Goal: Use online tool/utility: Utilize a website feature to perform a specific function

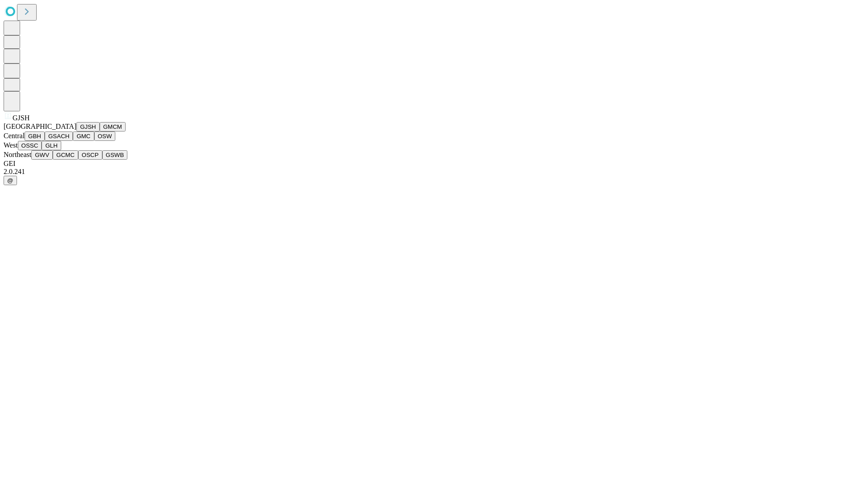
click at [76, 131] on button "GJSH" at bounding box center [87, 126] width 23 height 9
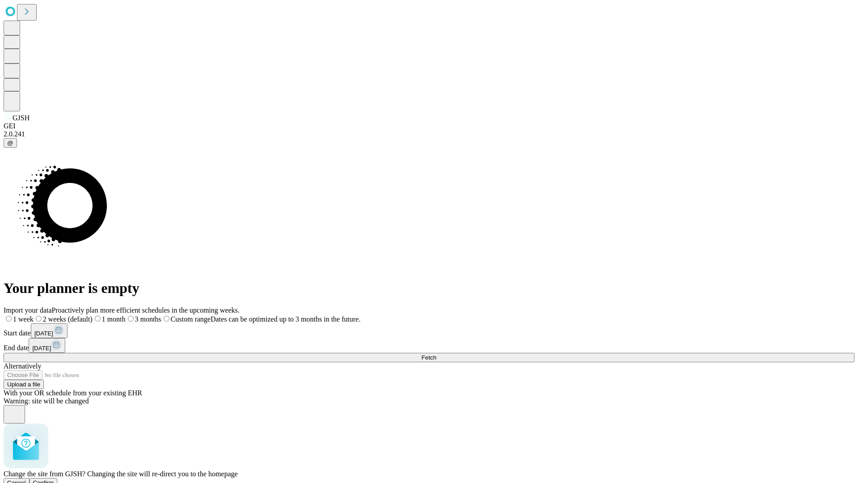
click at [54, 479] on span "Confirm" at bounding box center [43, 482] width 21 height 7
click at [81, 315] on label "2 weeks (default)" at bounding box center [54, 319] width 53 height 8
click at [436, 354] on span "Fetch" at bounding box center [429, 357] width 15 height 7
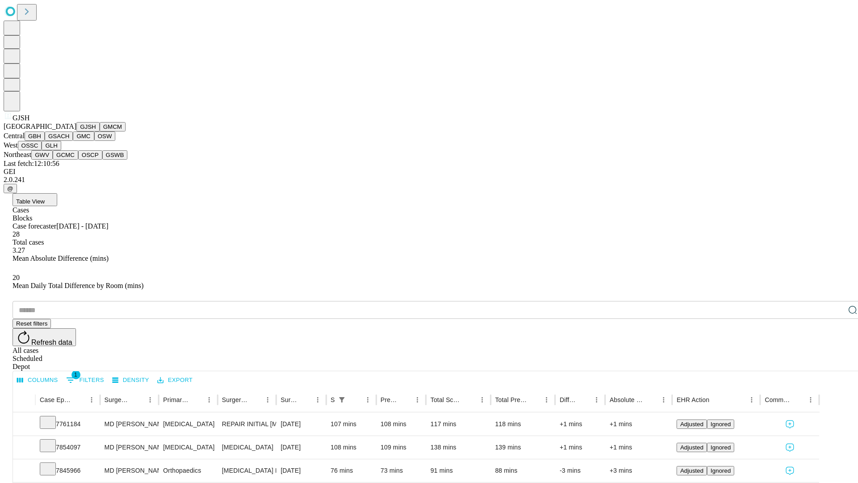
click at [100, 131] on button "GMCM" at bounding box center [113, 126] width 26 height 9
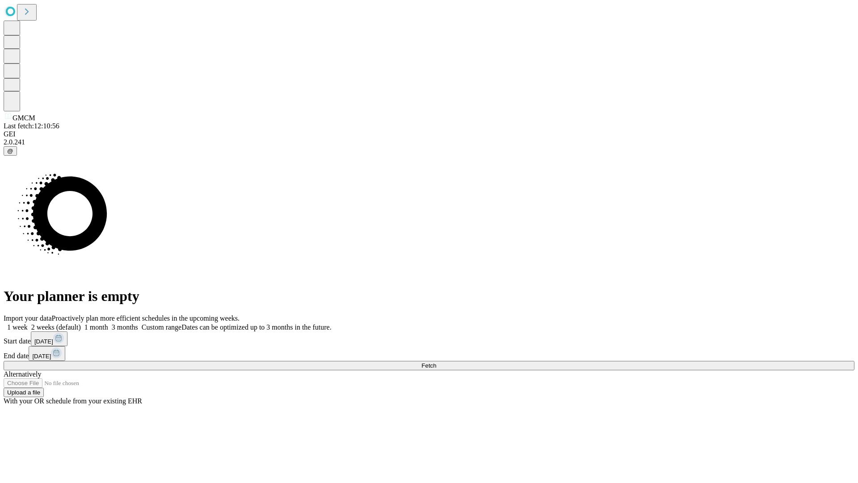
click at [81, 323] on label "2 weeks (default)" at bounding box center [54, 327] width 53 height 8
click at [436, 362] on span "Fetch" at bounding box center [429, 365] width 15 height 7
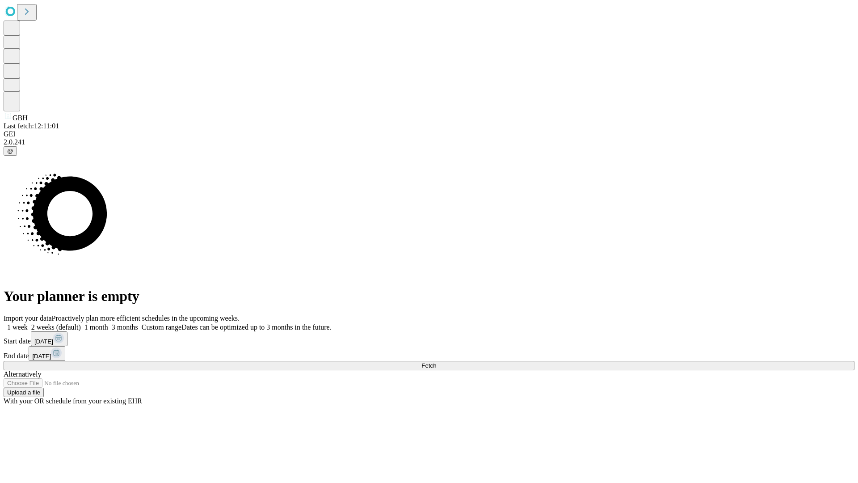
click at [81, 323] on label "2 weeks (default)" at bounding box center [54, 327] width 53 height 8
click at [436, 362] on span "Fetch" at bounding box center [429, 365] width 15 height 7
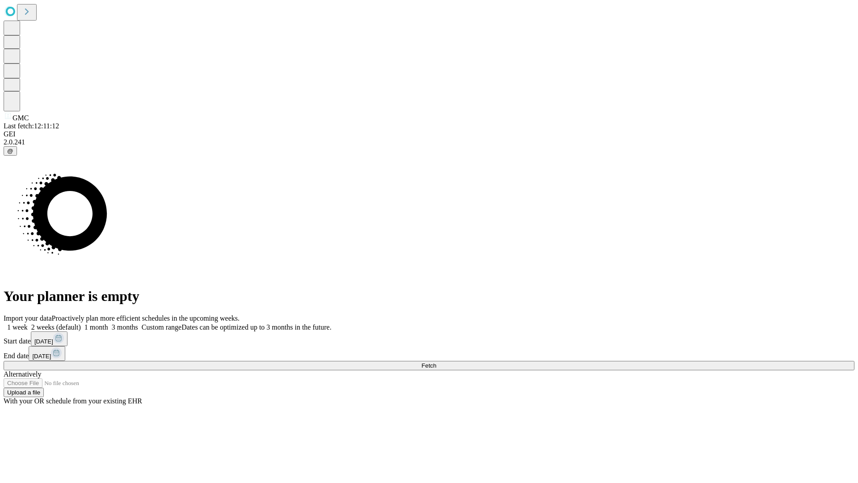
click at [81, 323] on label "2 weeks (default)" at bounding box center [54, 327] width 53 height 8
click at [436, 362] on span "Fetch" at bounding box center [429, 365] width 15 height 7
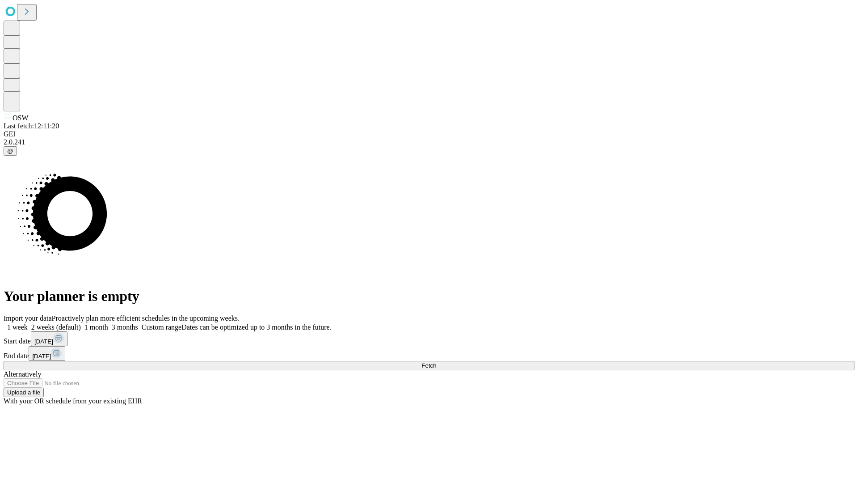
click at [81, 323] on label "2 weeks (default)" at bounding box center [54, 327] width 53 height 8
click at [436, 362] on span "Fetch" at bounding box center [429, 365] width 15 height 7
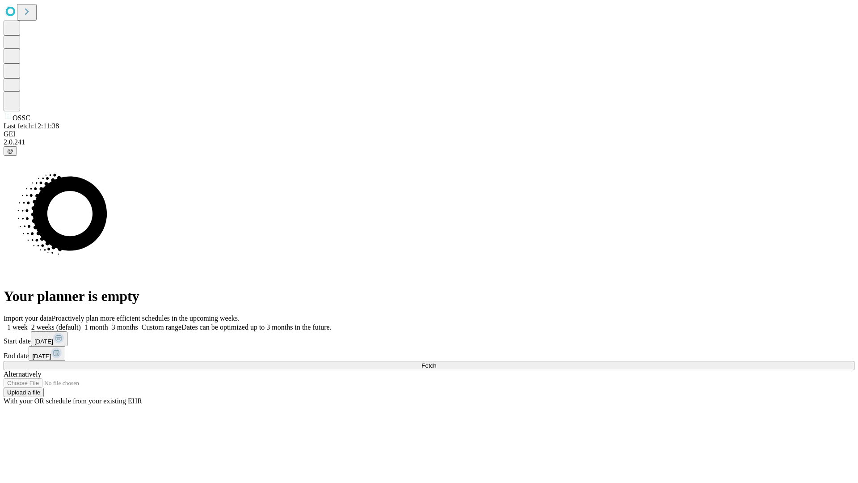
click at [436, 362] on span "Fetch" at bounding box center [429, 365] width 15 height 7
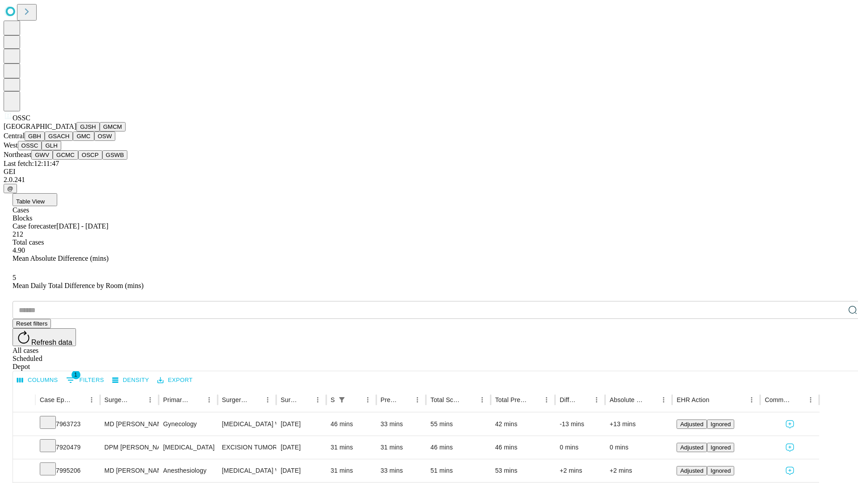
click at [61, 150] on button "GLH" at bounding box center [51, 145] width 19 height 9
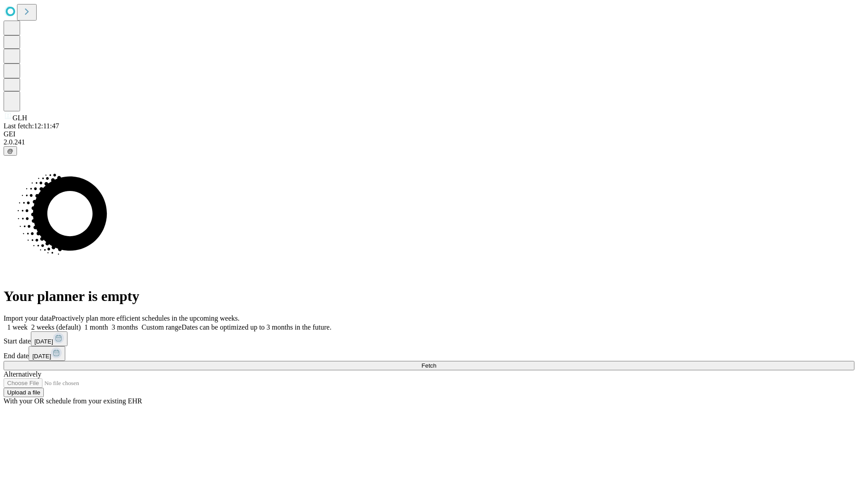
click at [81, 323] on label "2 weeks (default)" at bounding box center [54, 327] width 53 height 8
click at [436, 362] on span "Fetch" at bounding box center [429, 365] width 15 height 7
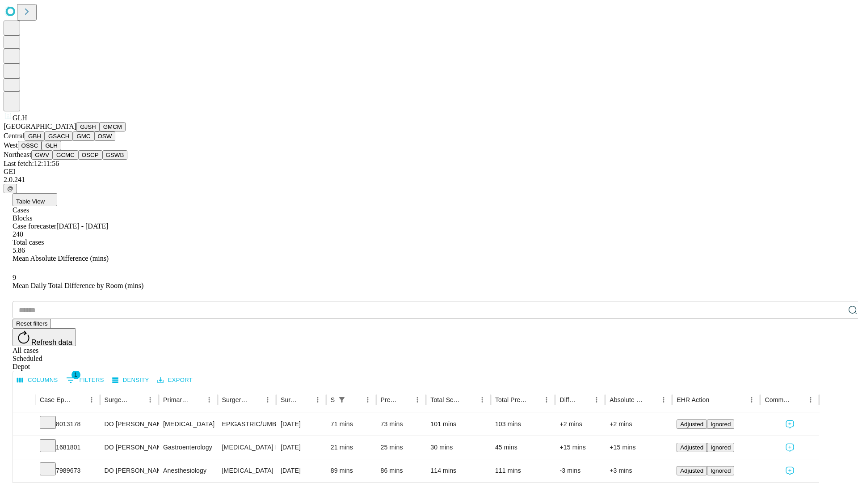
click at [53, 160] on button "GWV" at bounding box center [41, 154] width 21 height 9
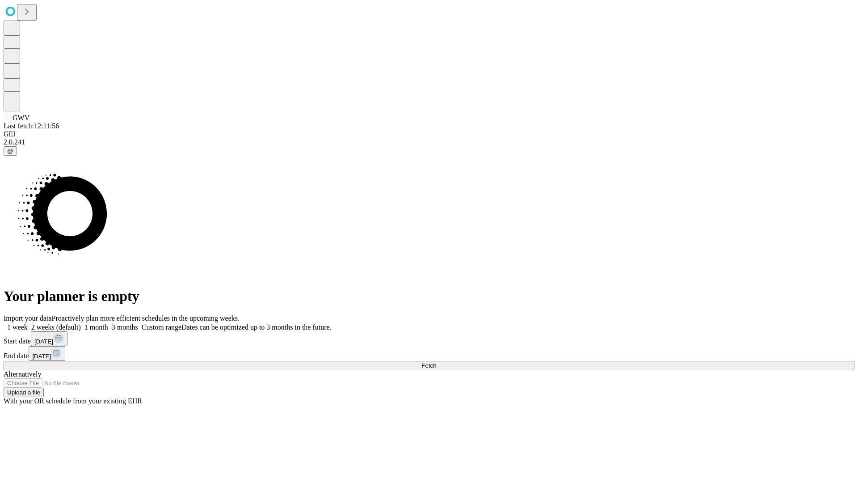
click at [436, 362] on span "Fetch" at bounding box center [429, 365] width 15 height 7
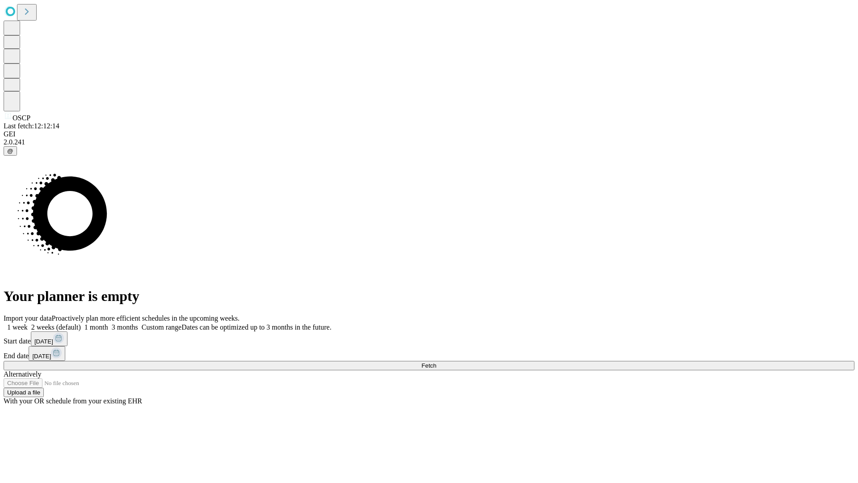
click at [81, 323] on label "2 weeks (default)" at bounding box center [54, 327] width 53 height 8
click at [436, 362] on span "Fetch" at bounding box center [429, 365] width 15 height 7
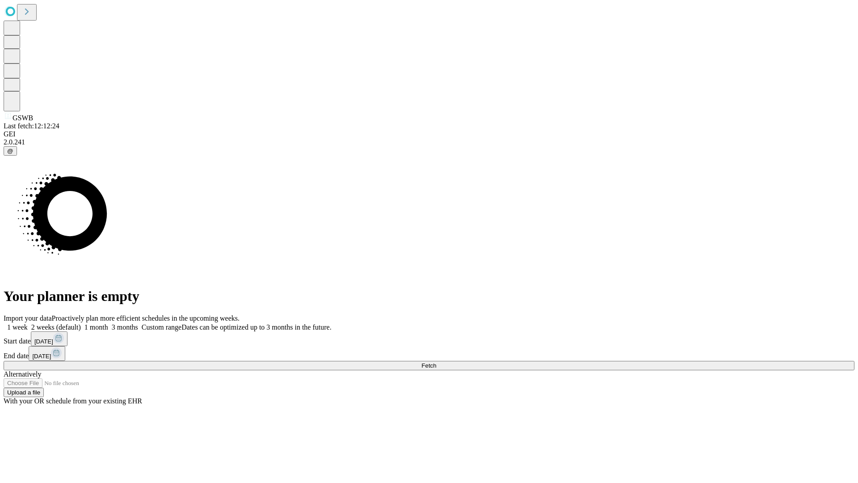
click at [81, 323] on label "2 weeks (default)" at bounding box center [54, 327] width 53 height 8
click at [436, 362] on span "Fetch" at bounding box center [429, 365] width 15 height 7
